Goal: Navigation & Orientation: Find specific page/section

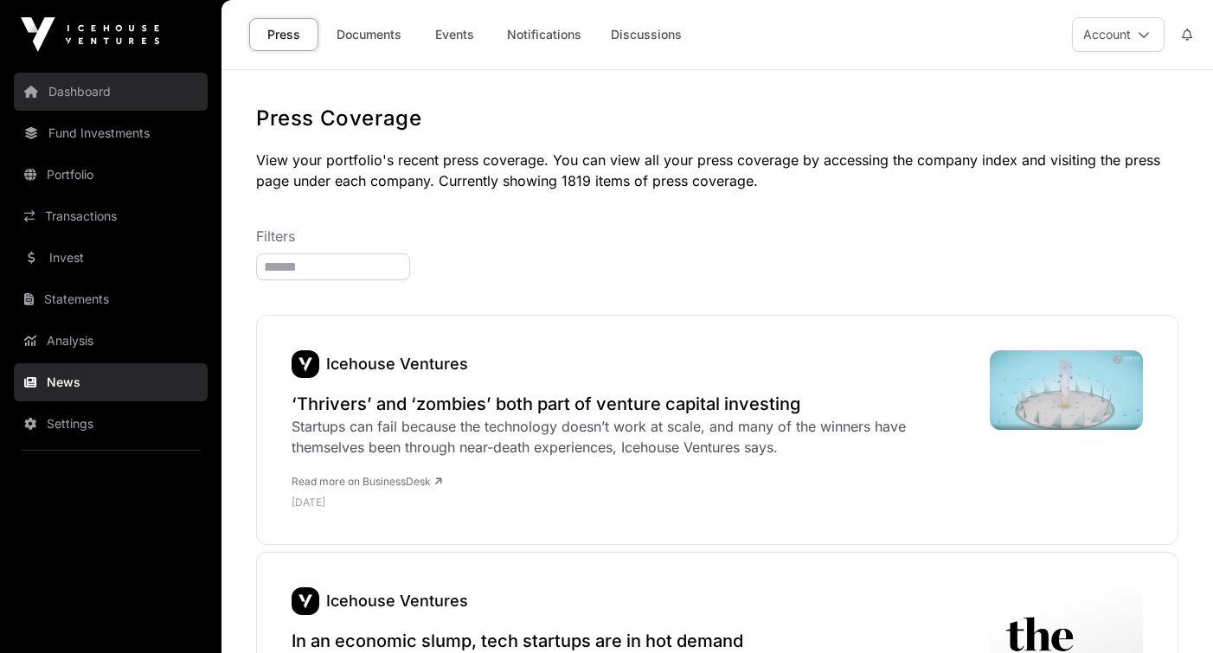
click at [119, 73] on link "Dashboard" at bounding box center [111, 92] width 194 height 38
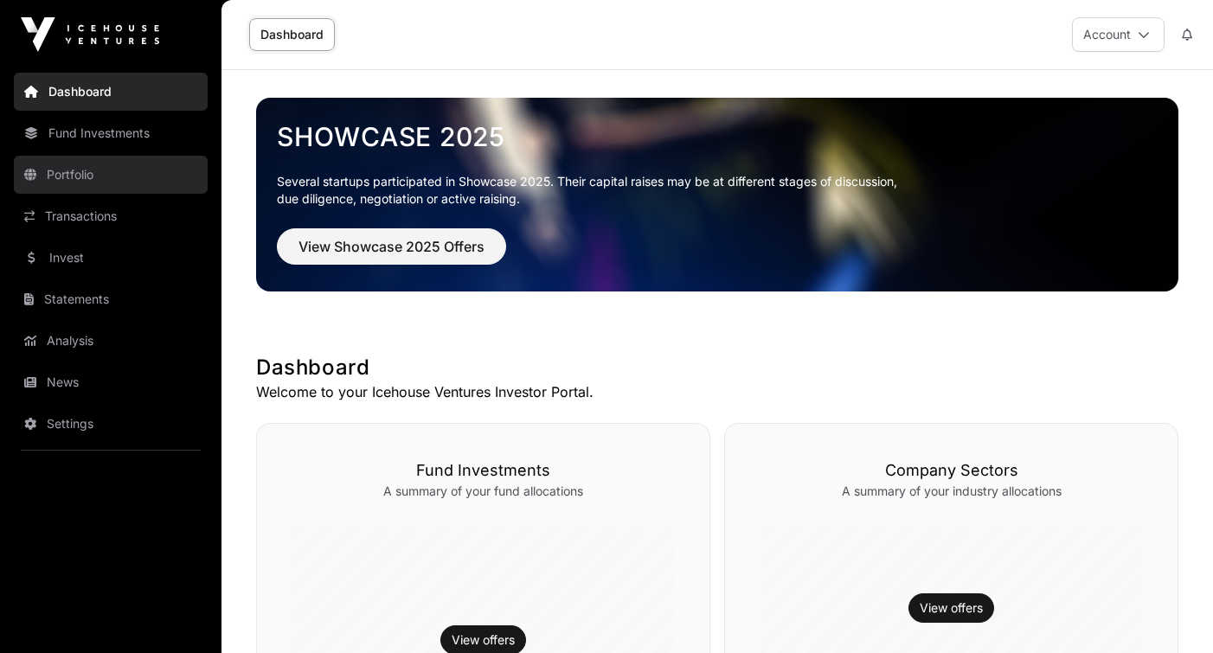
click at [101, 171] on link "Portfolio" at bounding box center [111, 175] width 194 height 38
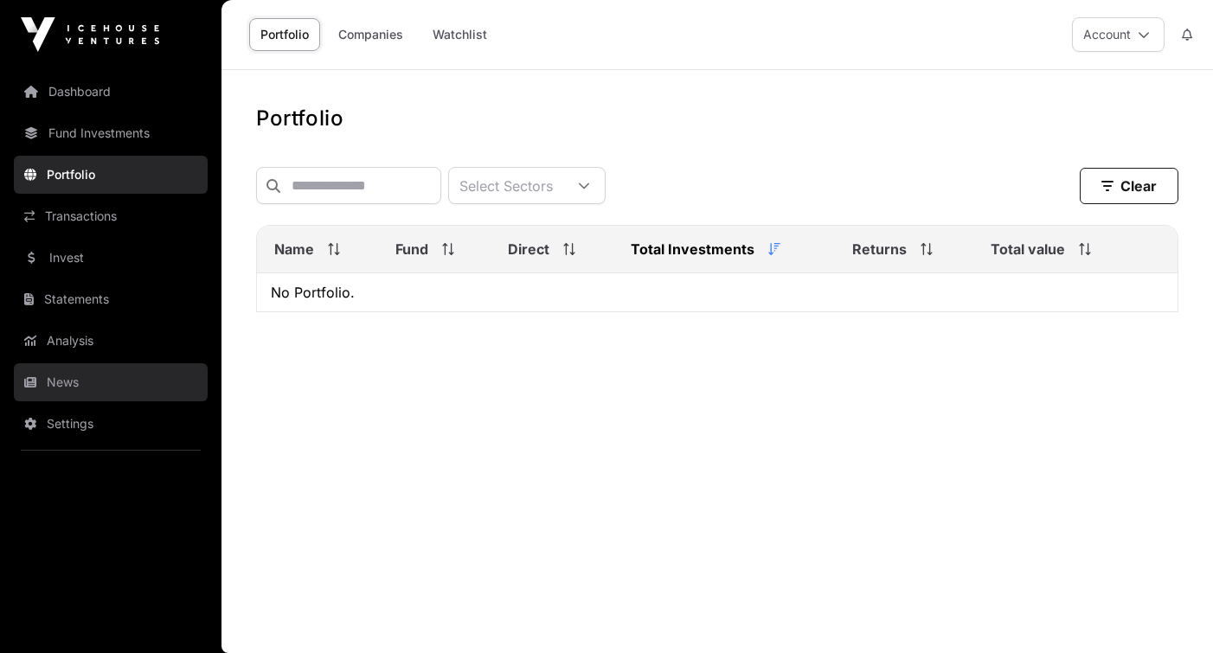
click at [91, 374] on link "News" at bounding box center [111, 382] width 194 height 38
